Goal: Entertainment & Leisure: Consume media (video, audio)

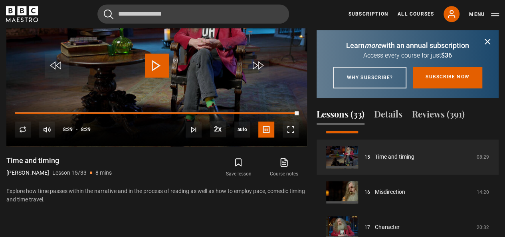
scroll to position [373, 0]
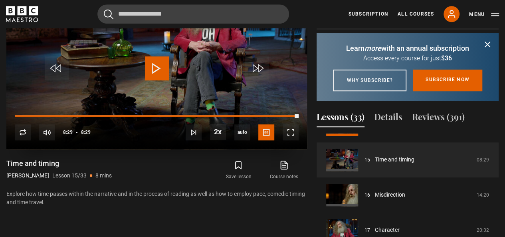
click at [152, 74] on span "Video Player" at bounding box center [157, 68] width 24 height 24
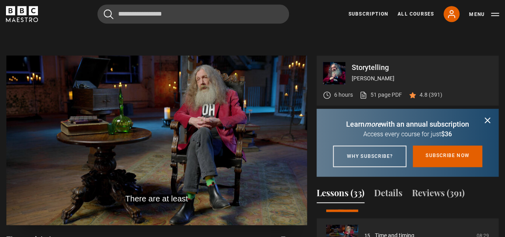
scroll to position [298, 0]
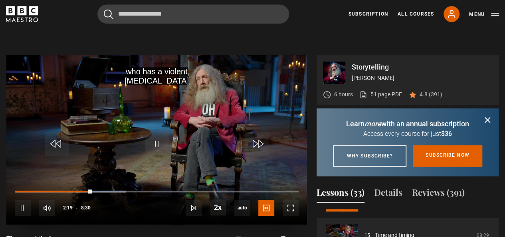
click at [111, 192] on div "10s Skip Back 10 seconds Pause 10s Skip Forward 10 seconds Loaded : 39.22% 2:54…" at bounding box center [156, 202] width 301 height 44
click at [113, 189] on div "10s Skip Back 10 seconds Pause 10s Skip Forward 10 seconds Loaded : 40.20% 2:55…" at bounding box center [156, 202] width 301 height 44
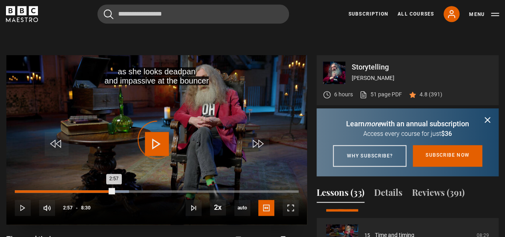
click at [113, 191] on div "Loaded : 40.20% 2:57 2:57" at bounding box center [157, 191] width 284 height 2
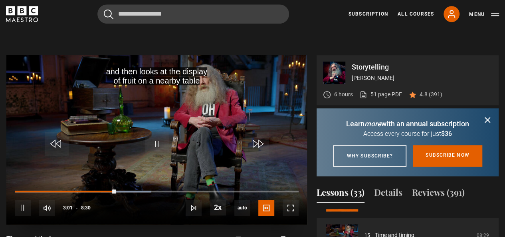
click at [169, 190] on div "10s Skip Back 10 seconds Pause 10s Skip Forward 10 seconds Loaded : 48.04% 4:07…" at bounding box center [156, 202] width 301 height 44
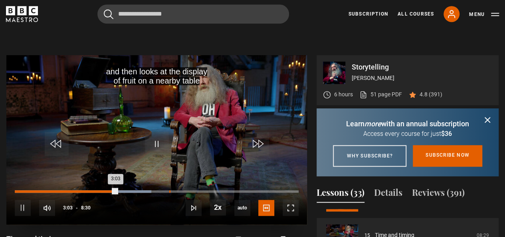
click at [169, 195] on div "Loaded : 48.04% 4:37 3:03" at bounding box center [157, 195] width 284 height 1
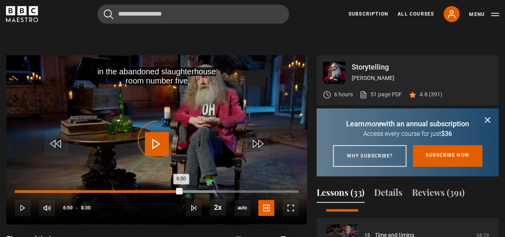
click at [243, 191] on div "6:50" at bounding box center [243, 191] width 1 height 2
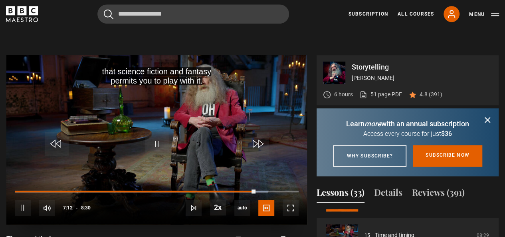
click at [200, 145] on video "Video Player" at bounding box center [156, 139] width 301 height 169
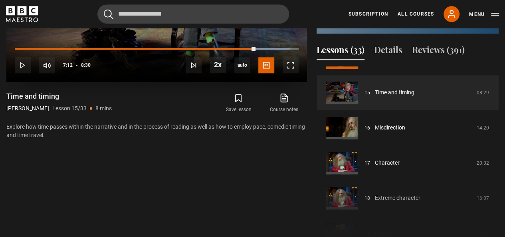
scroll to position [428, 0]
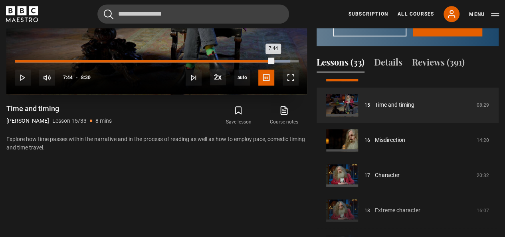
click at [273, 60] on div "Loaded : 97.06% 7:44 7:44" at bounding box center [157, 61] width 284 height 2
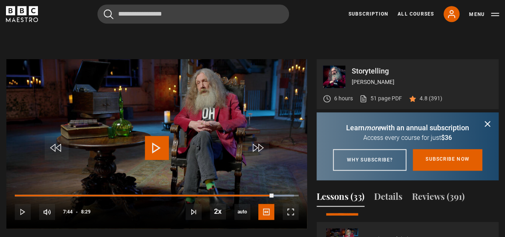
scroll to position [279, 0]
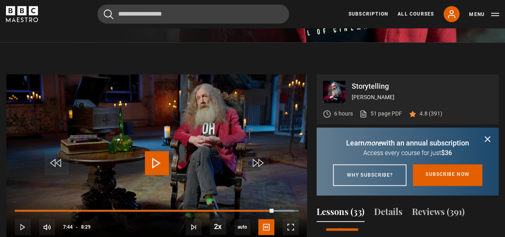
click at [214, 147] on video "Video Player" at bounding box center [156, 158] width 301 height 169
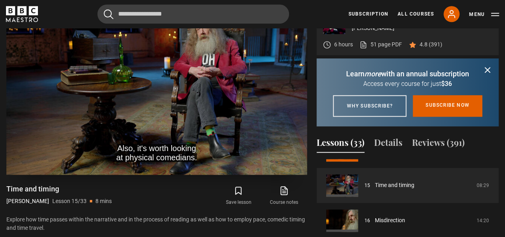
scroll to position [352, 0]
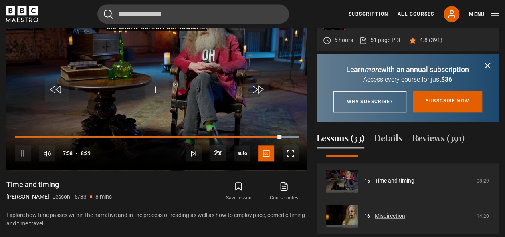
click at [375, 220] on link "Misdirection" at bounding box center [390, 216] width 30 height 8
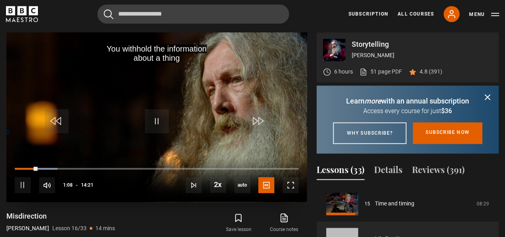
click at [194, 114] on video "Video Player" at bounding box center [156, 116] width 301 height 169
